Goal: Task Accomplishment & Management: Manage account settings

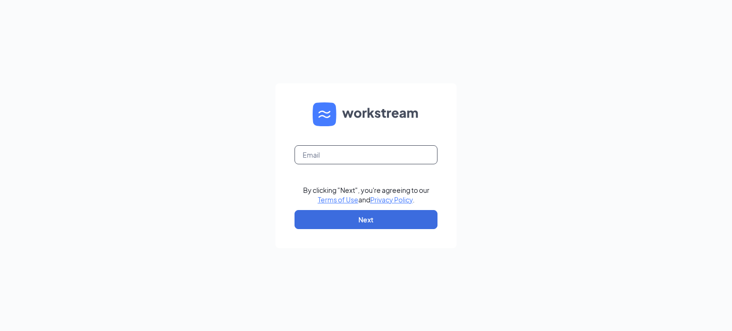
click at [319, 156] on input "text" at bounding box center [366, 154] width 143 height 19
type input "[EMAIL_ADDRESS][DOMAIN_NAME]"
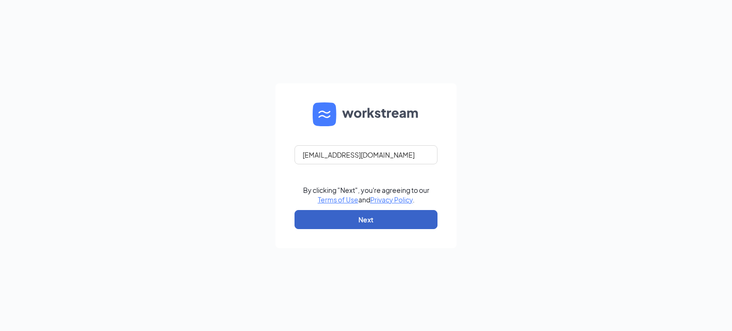
click at [367, 216] on button "Next" at bounding box center [366, 219] width 143 height 19
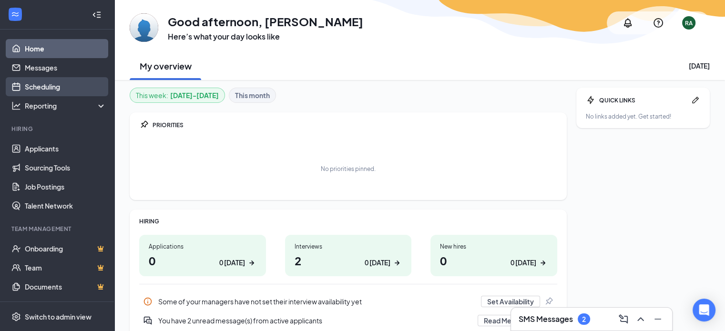
click at [60, 85] on link "Scheduling" at bounding box center [66, 86] width 82 height 19
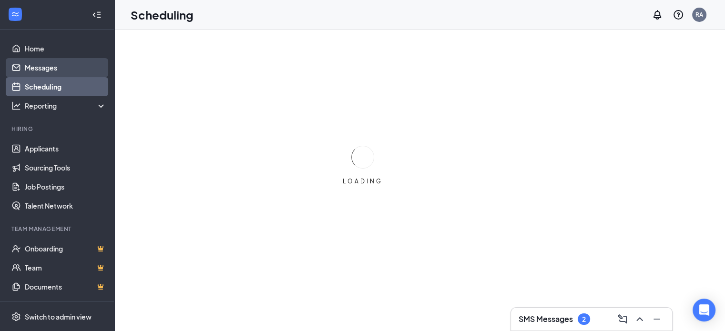
click at [40, 72] on link "Messages" at bounding box center [66, 67] width 82 height 19
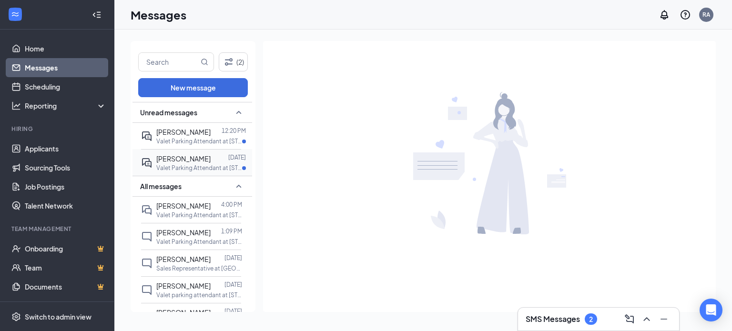
click at [209, 168] on p "Valet Parking Attendant at [STREET_ADDRESS]" at bounding box center [199, 168] width 86 height 8
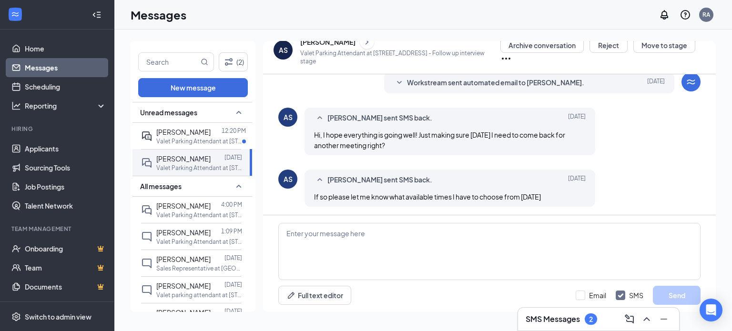
scroll to position [371, 0]
click at [179, 138] on p "Valet Parking Attendant at [STREET_ADDRESS]" at bounding box center [199, 141] width 86 height 8
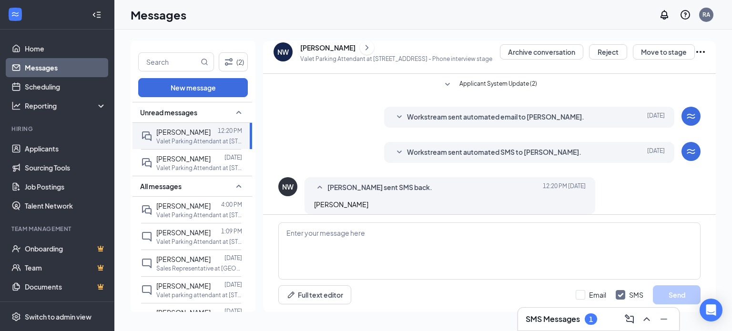
scroll to position [72, 0]
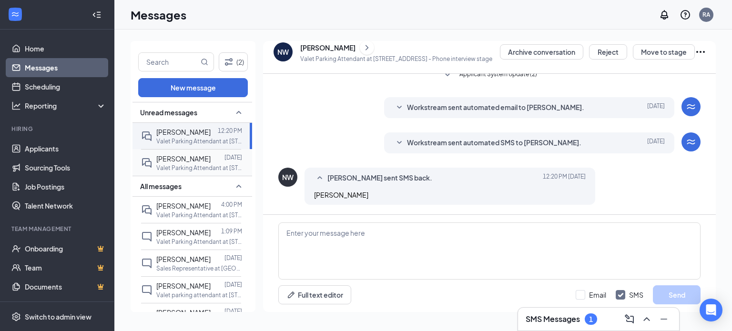
click at [170, 158] on span "[PERSON_NAME]" at bounding box center [183, 159] width 54 height 9
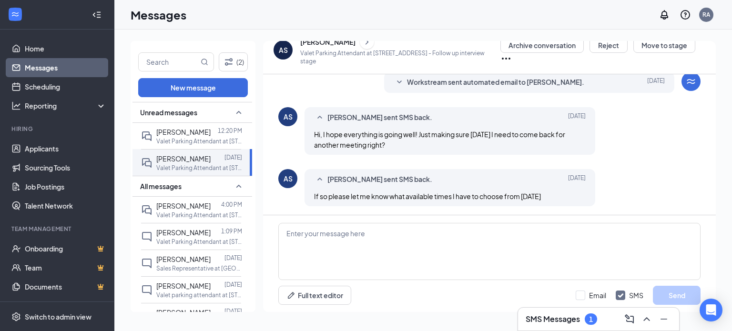
scroll to position [371, 0]
click at [679, 46] on button "Move to stage" at bounding box center [665, 45] width 62 height 15
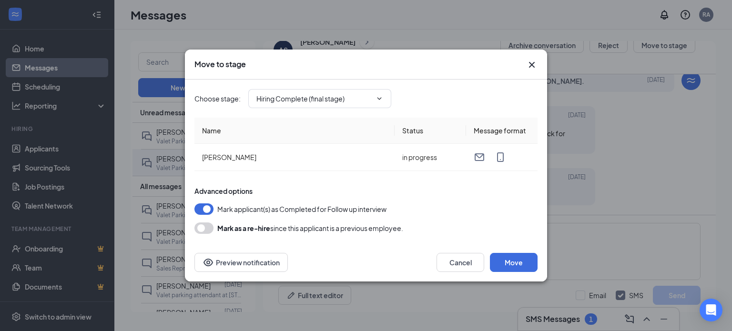
click at [327, 109] on div "Choose stage : Hiring Complete (final stage)" at bounding box center [366, 99] width 343 height 38
click at [327, 105] on span "Hiring Complete (final stage)" at bounding box center [319, 98] width 143 height 19
click at [381, 98] on icon "ChevronDown" at bounding box center [380, 99] width 8 height 8
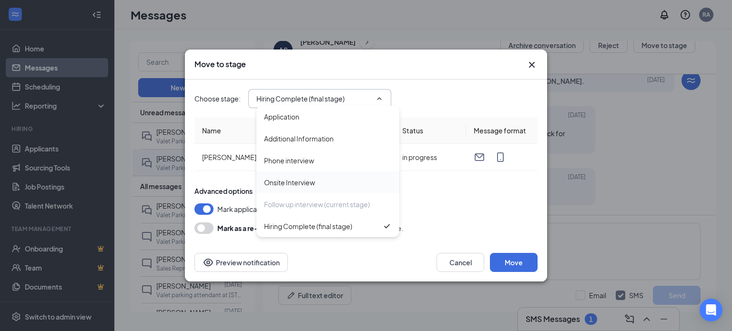
click at [270, 186] on div "Onsite Interview" at bounding box center [289, 182] width 51 height 10
type input "Onsite Interview"
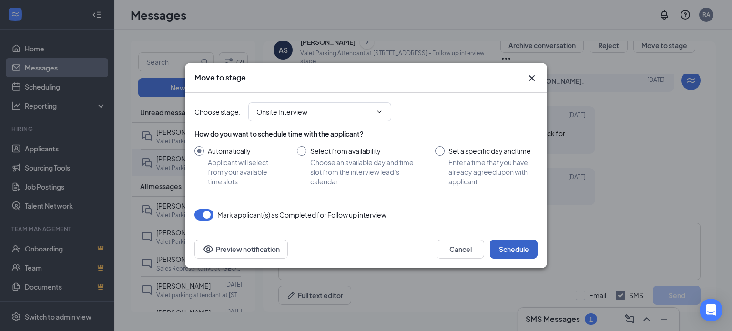
click at [508, 246] on button "Schedule" at bounding box center [514, 249] width 48 height 19
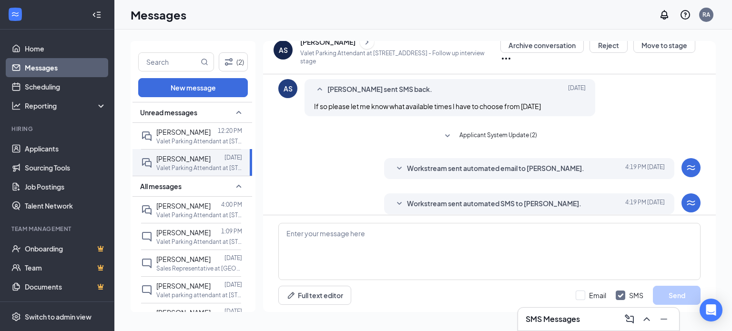
scroll to position [469, 0]
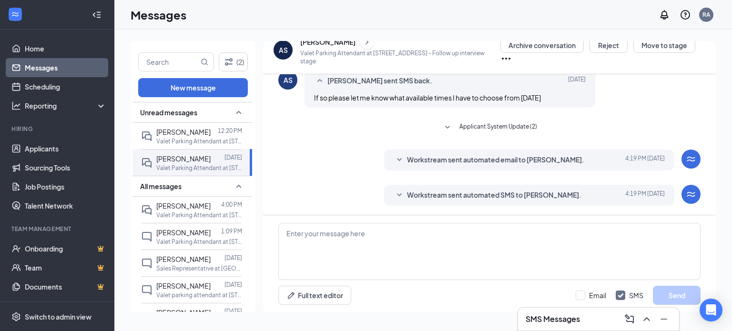
click at [511, 201] on div "Workstream sent automated SMS to [PERSON_NAME]. [DATE] 4:19 PM Hi [PERSON_NAME]…" at bounding box center [529, 195] width 291 height 21
click at [424, 191] on span "Workstream sent automated SMS to [PERSON_NAME]." at bounding box center [494, 195] width 175 height 11
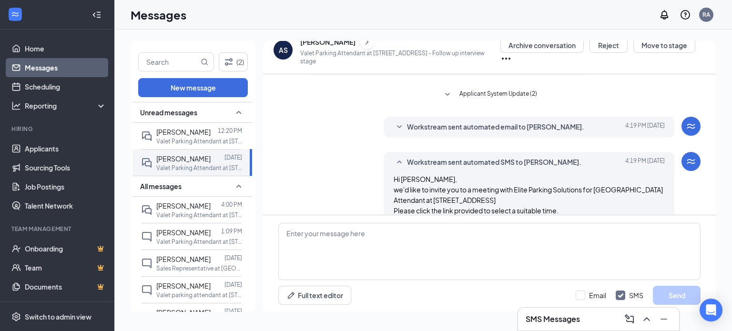
scroll to position [538, 0]
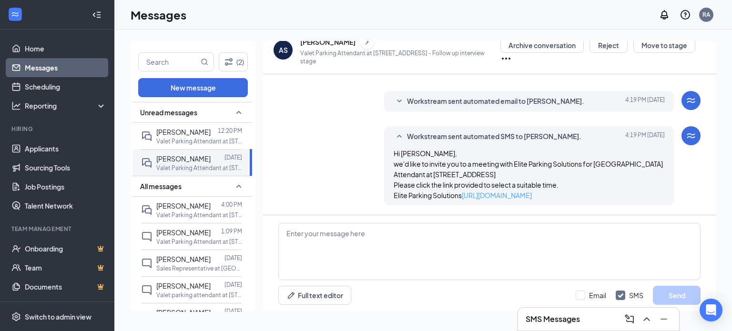
click at [469, 195] on link "[URL][DOMAIN_NAME]" at bounding box center [497, 195] width 70 height 9
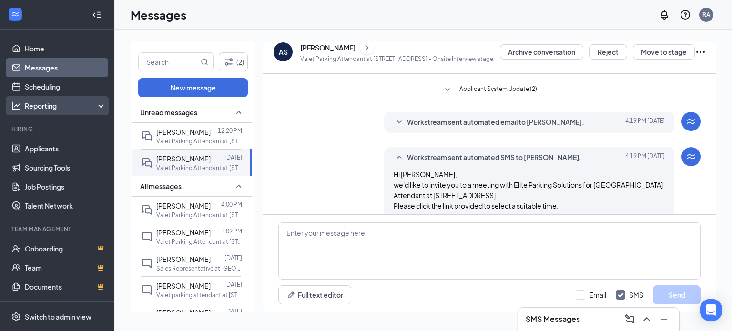
scroll to position [395, 0]
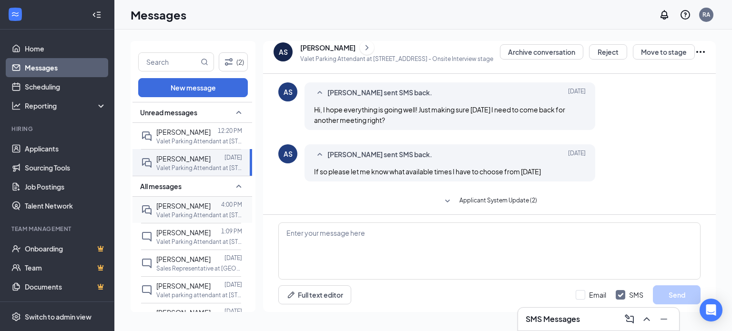
click at [151, 210] on div "[PERSON_NAME] 4:00 PM [GEOGRAPHIC_DATA] Attendant at [STREET_ADDRESS]" at bounding box center [191, 210] width 100 height 26
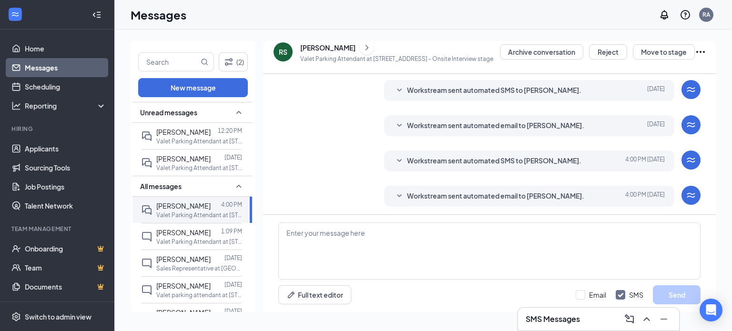
scroll to position [227, 0]
click at [282, 57] on div "RS" at bounding box center [283, 51] width 19 height 19
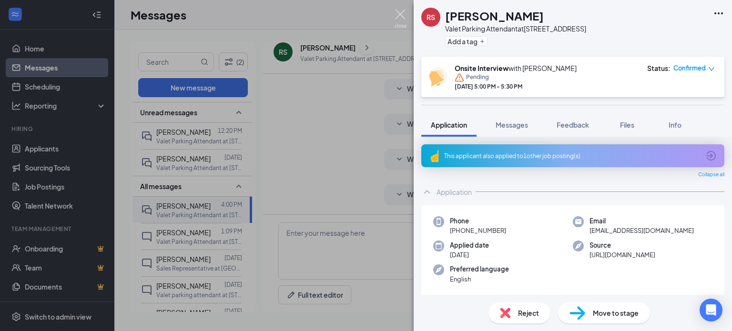
click at [402, 20] on img at bounding box center [401, 19] width 12 height 19
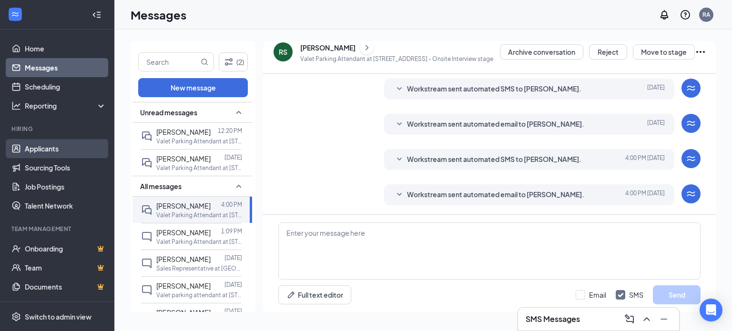
click at [49, 144] on link "Applicants" at bounding box center [66, 148] width 82 height 19
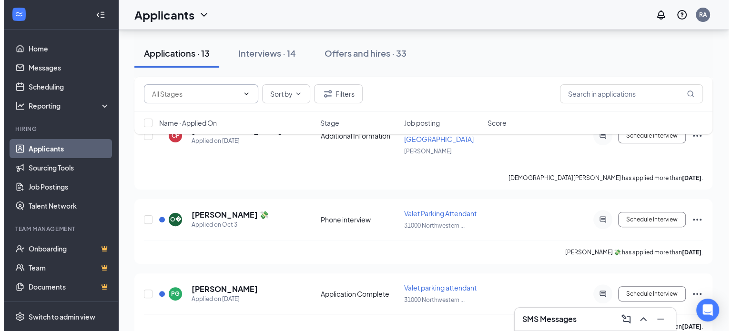
scroll to position [238, 0]
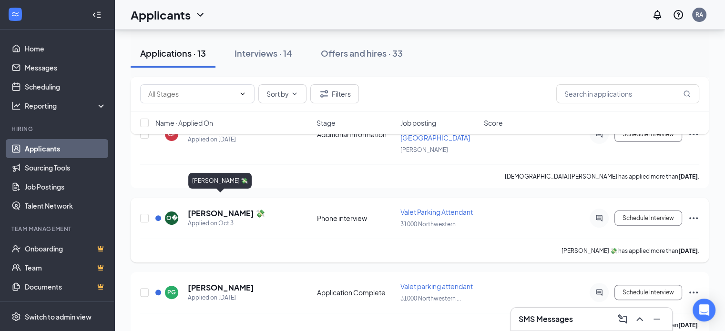
click at [218, 208] on h5 "[PERSON_NAME] 💸" at bounding box center [226, 213] width 77 height 10
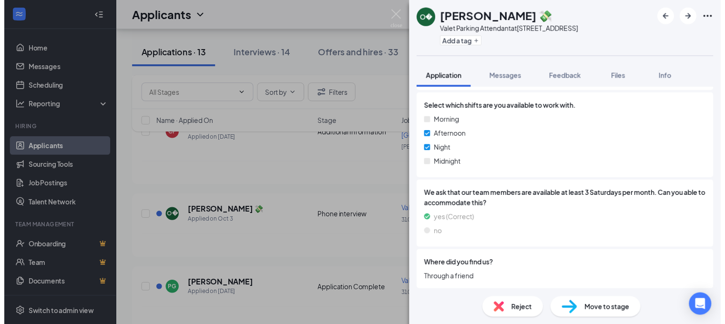
scroll to position [765, 0]
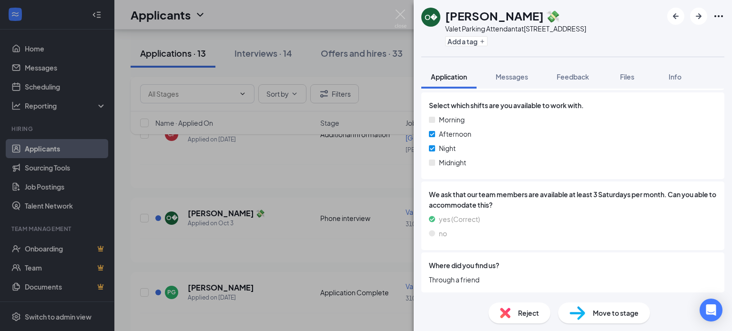
click at [345, 157] on div "O� Omar 💸 Valet Parking Attendant at [STREET_ADDRESS] Add a tag Application Mes…" at bounding box center [366, 165] width 732 height 331
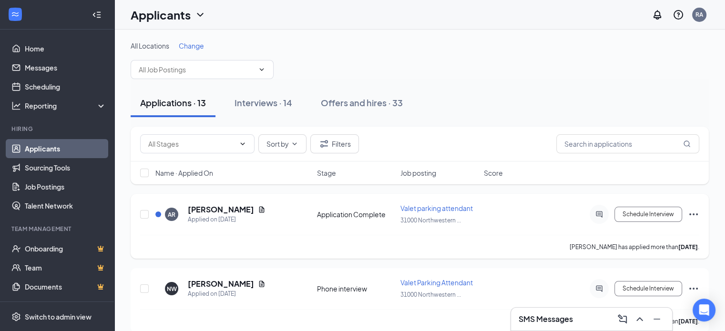
click at [231, 201] on div "AR [PERSON_NAME] Applied on [DATE] Application Complete Valet parking attendant…" at bounding box center [420, 226] width 578 height 65
click at [214, 208] on h5 "[PERSON_NAME]" at bounding box center [221, 210] width 66 height 10
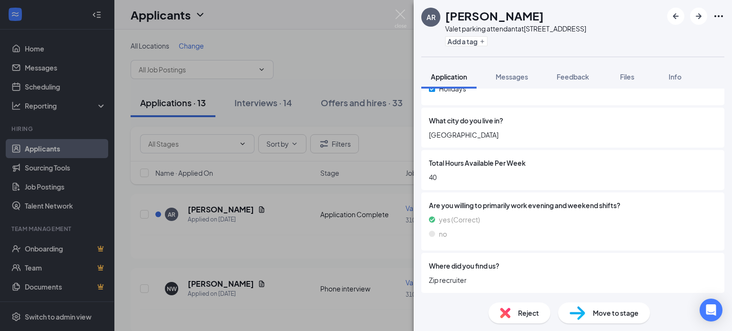
scroll to position [685, 0]
click at [372, 144] on div "AR [PERSON_NAME] Valet parking attendant at [STREET_ADDRESS] Add a tag Applicat…" at bounding box center [366, 165] width 732 height 331
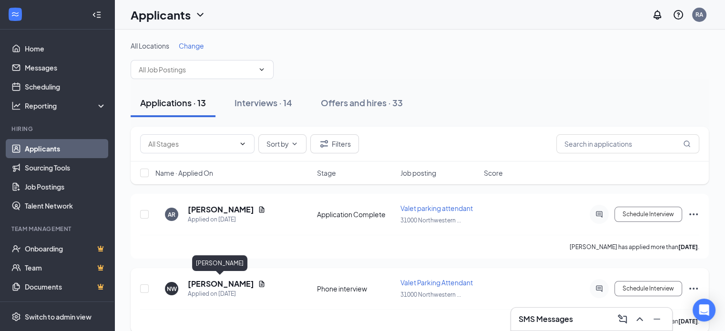
click at [216, 284] on h5 "[PERSON_NAME]" at bounding box center [221, 284] width 66 height 10
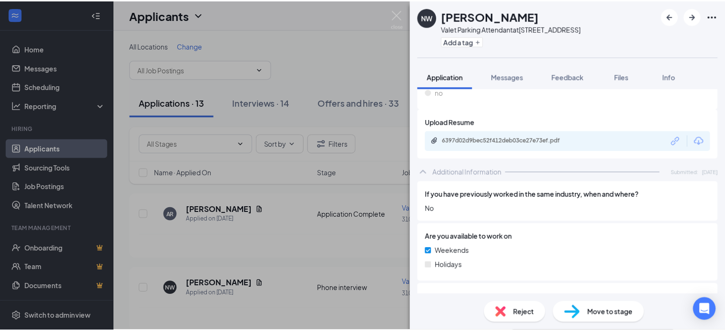
scroll to position [525, 0]
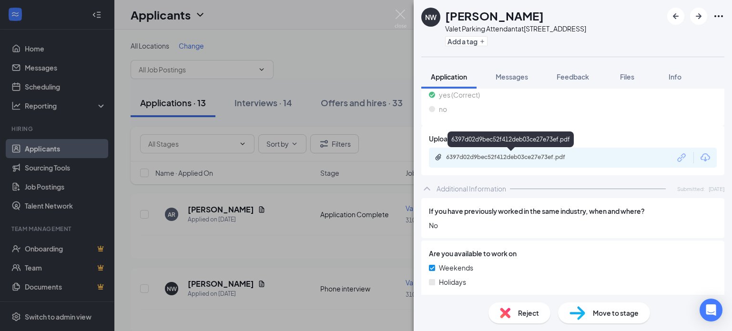
click at [546, 160] on div "6397d02d9bec52f412deb03ce27e73ef.pdf" at bounding box center [513, 158] width 134 height 8
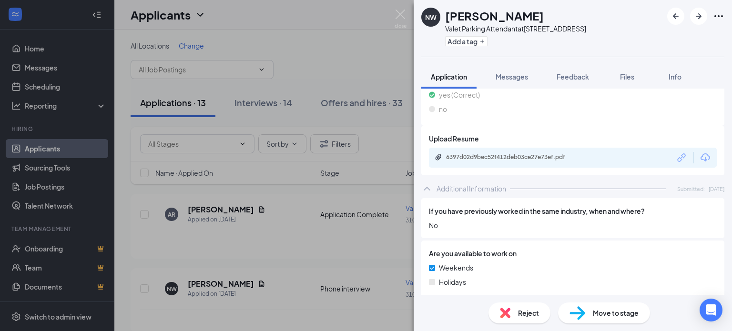
click at [322, 80] on div "NW [PERSON_NAME][GEOGRAPHIC_DATA] Attendant at [STREET_ADDRESS] Add a tag Appli…" at bounding box center [366, 165] width 732 height 331
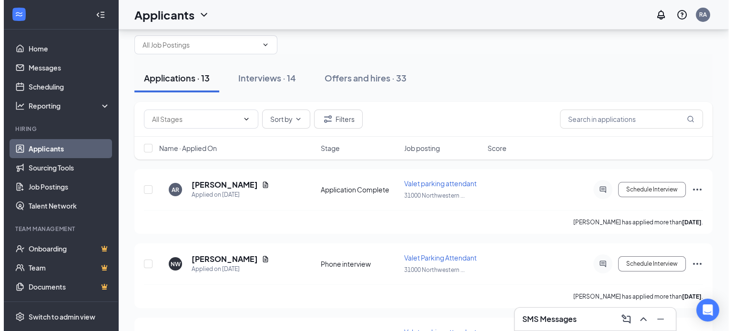
scroll to position [48, 0]
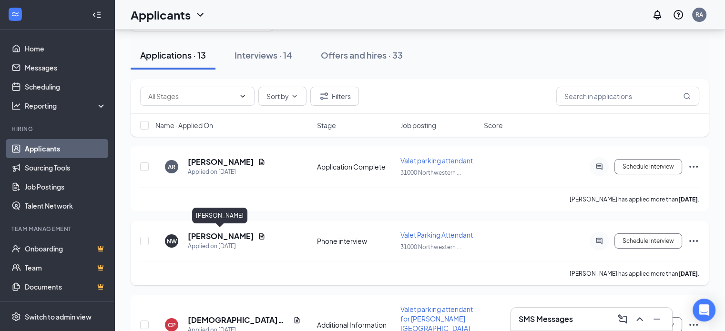
click at [197, 234] on h5 "[PERSON_NAME]" at bounding box center [221, 236] width 66 height 10
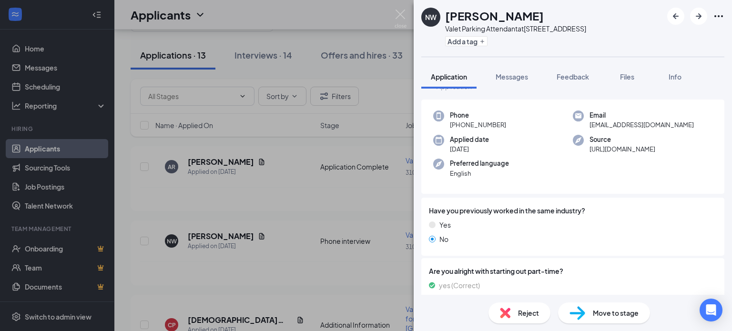
scroll to position [48, 0]
